Goal: Task Accomplishment & Management: Use online tool/utility

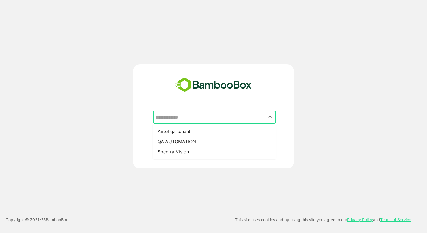
click at [208, 116] on input "text" at bounding box center [214, 117] width 121 height 11
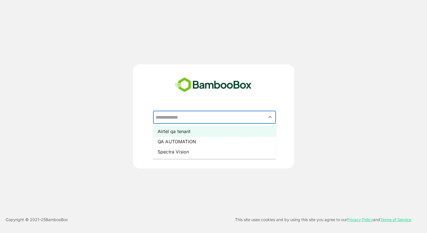
click at [192, 132] on li "Airtel qa tenant" at bounding box center [214, 131] width 123 height 10
type input "**********"
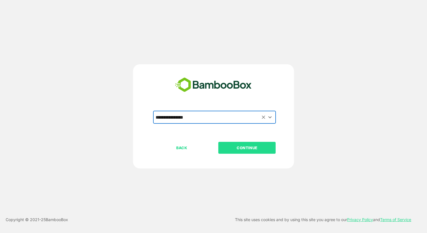
click at [237, 147] on p "CONTINUE" at bounding box center [247, 147] width 57 height 6
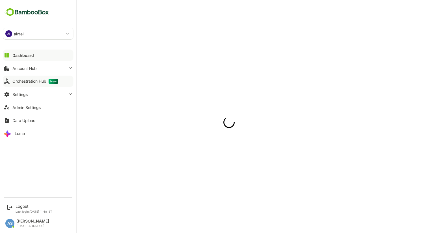
click at [27, 82] on div "Orchestration Hub New" at bounding box center [35, 81] width 46 height 5
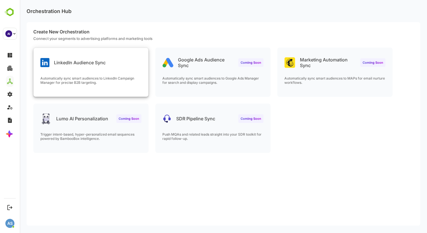
click at [124, 71] on div "LinkedIn Audience Sync Automatically sync smart audiences to LinkedIn Campaign …" at bounding box center [91, 72] width 115 height 49
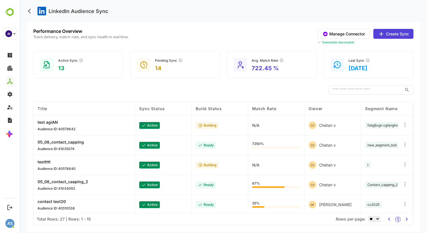
click at [383, 35] on icon at bounding box center [381, 34] width 7 height 7
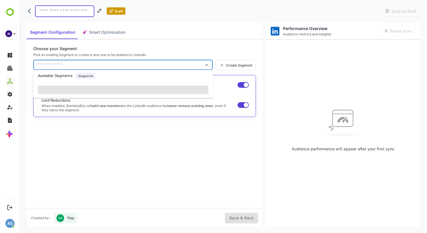
click at [97, 64] on input "text" at bounding box center [119, 64] width 166 height 9
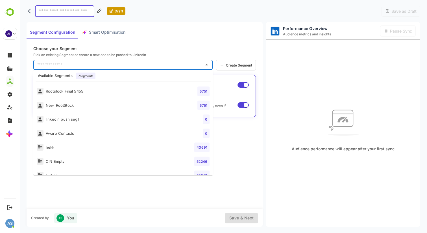
click at [85, 88] on li "Rootstock Final 5455 5751" at bounding box center [123, 91] width 180 height 14
type input "**********"
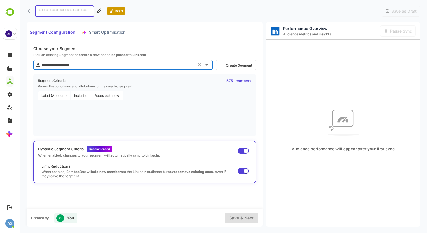
click at [103, 31] on span "Smart Optimisation" at bounding box center [107, 32] width 36 height 7
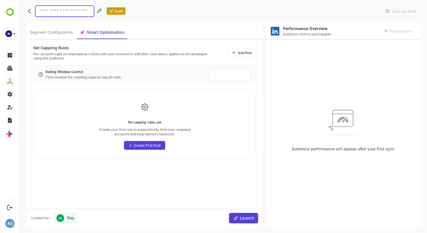
click at [148, 148] on div "Create First Rule" at bounding box center [144, 145] width 41 height 9
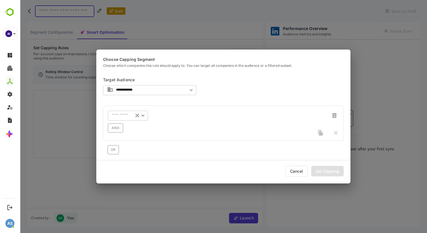
click at [143, 115] on icon "Open" at bounding box center [143, 115] width 6 height 6
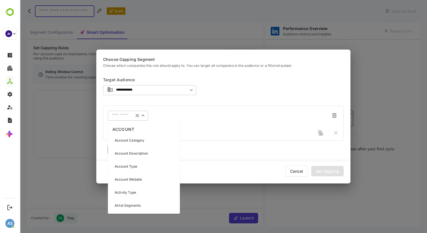
click at [140, 141] on p "Account Category" at bounding box center [130, 140] width 30 height 5
